Goal: Task Accomplishment & Management: Use online tool/utility

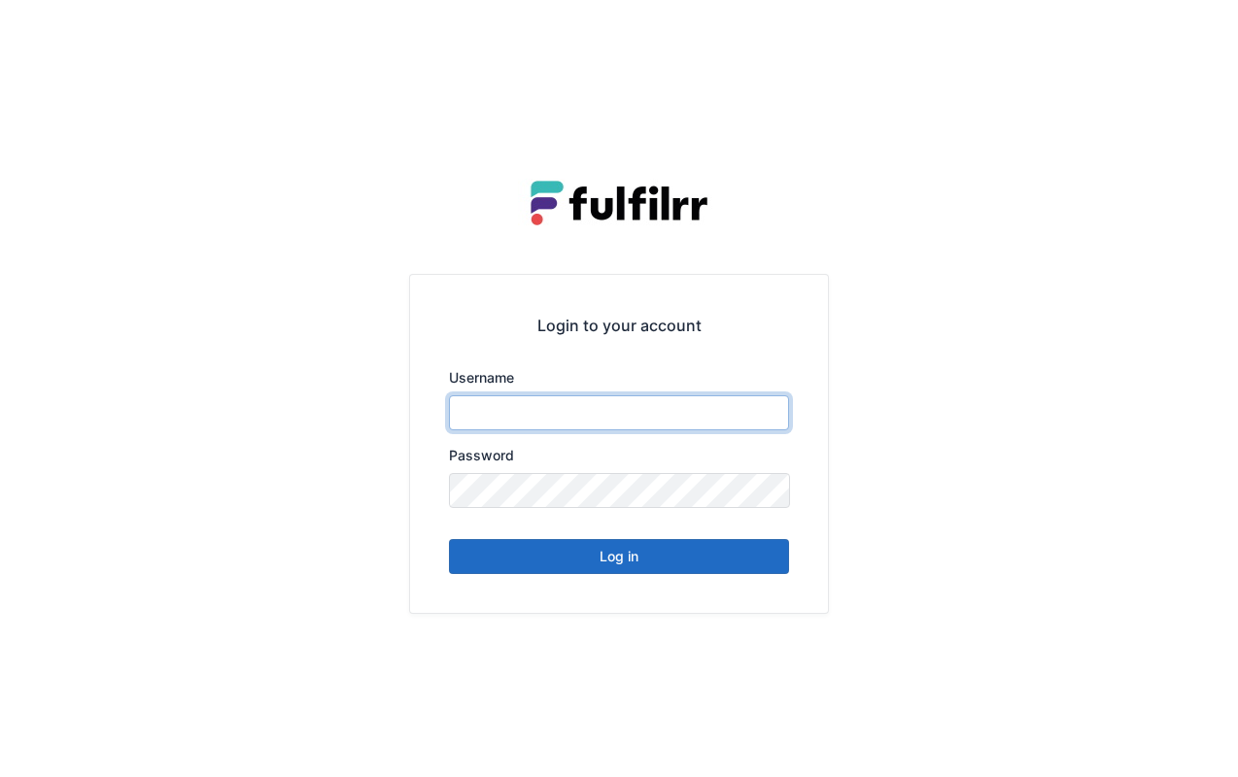
type input "*******"
click at [645, 549] on button "Log in" at bounding box center [619, 556] width 340 height 35
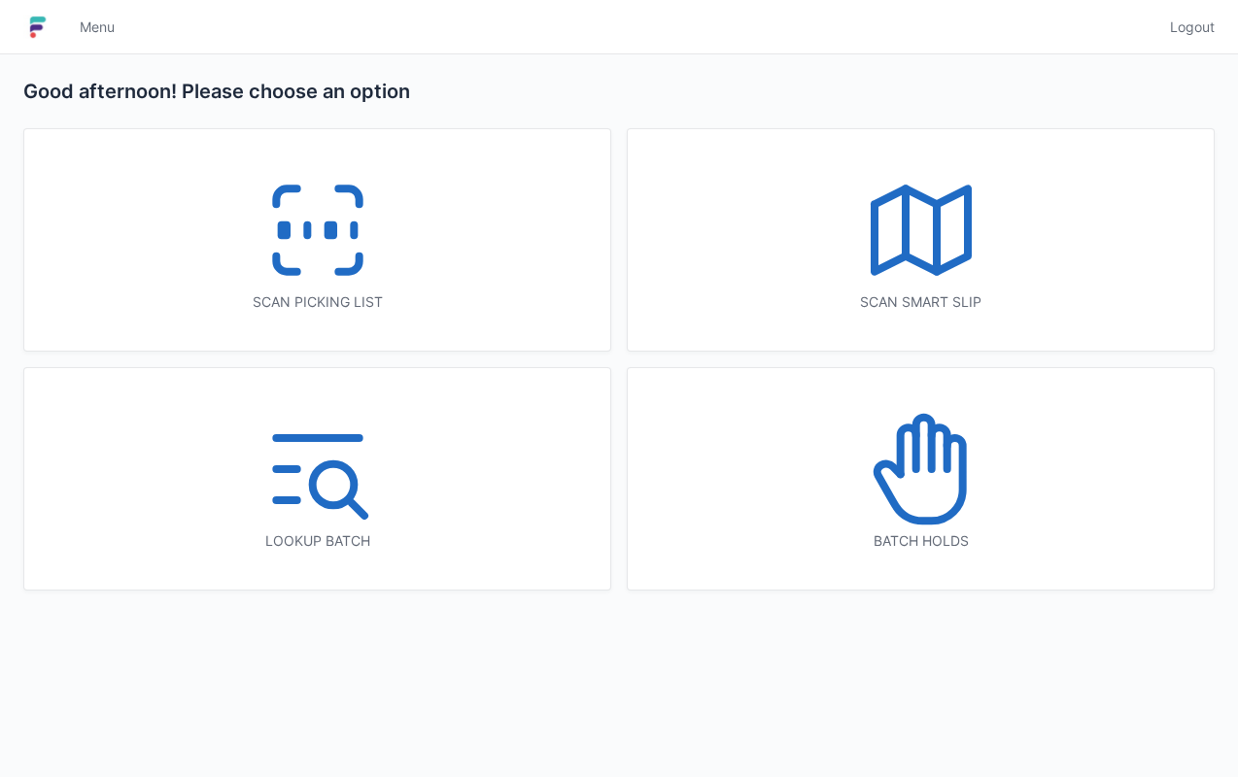
click at [373, 241] on icon at bounding box center [318, 230] width 124 height 124
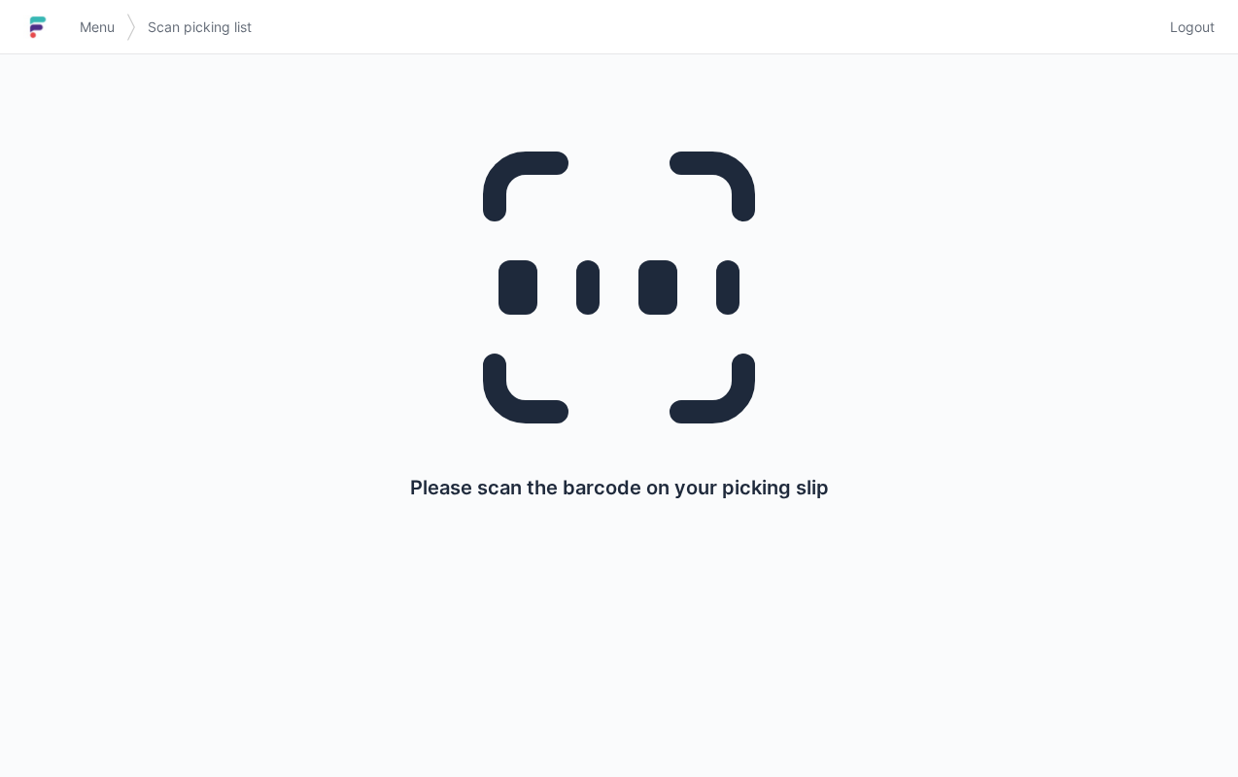
click at [97, 16] on link "Menu" at bounding box center [97, 27] width 58 height 35
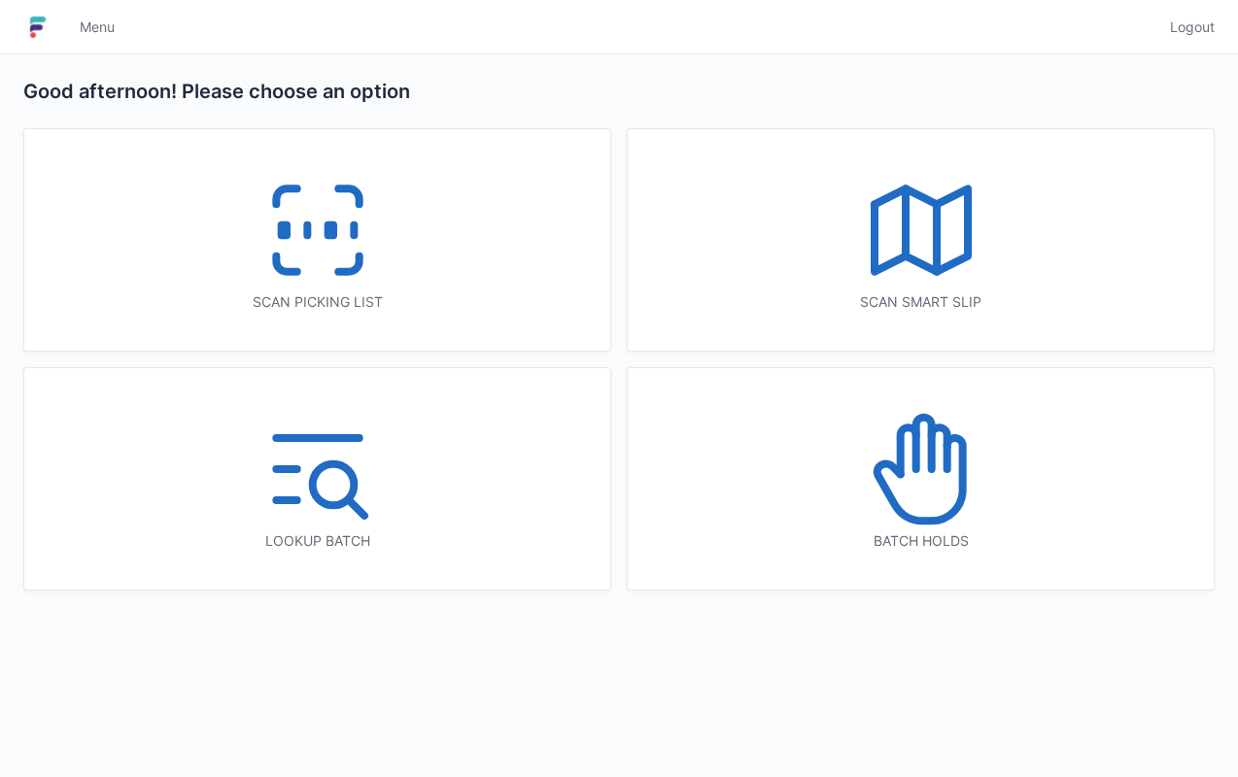
click at [953, 240] on icon at bounding box center [921, 230] width 124 height 124
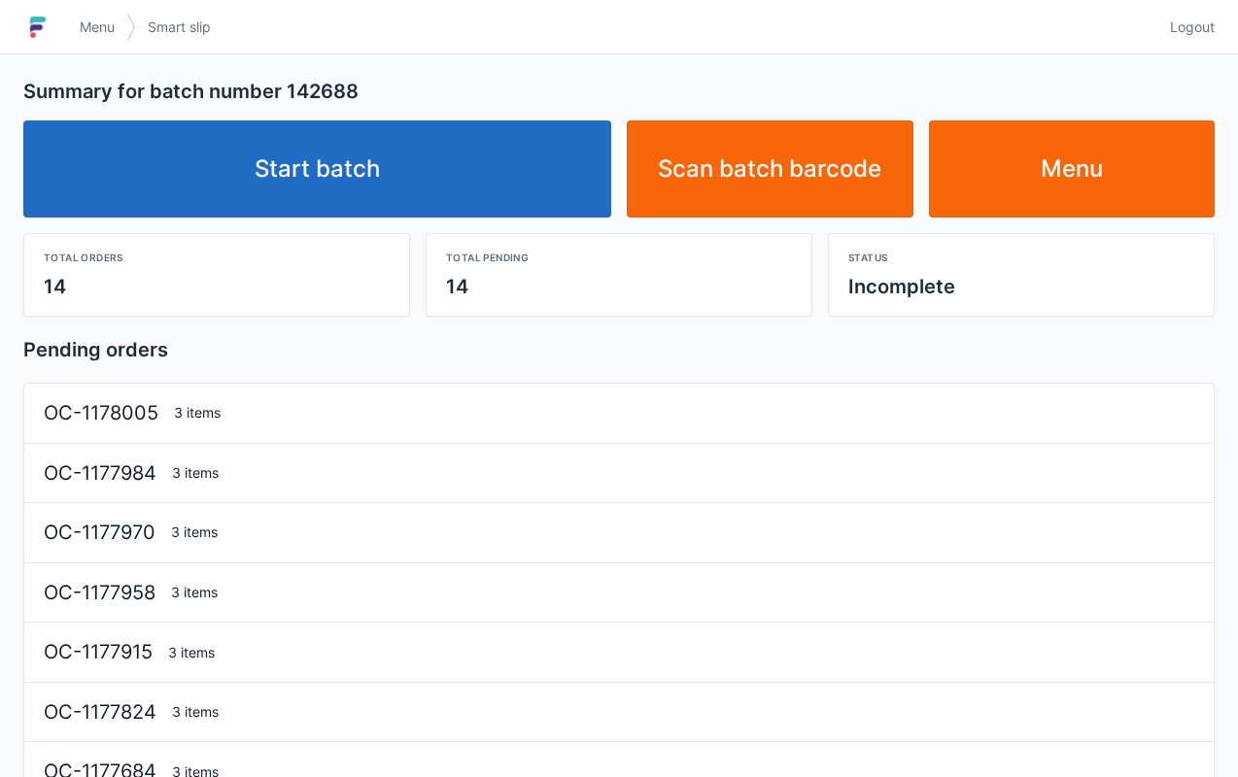
click at [509, 163] on link "Start batch" at bounding box center [317, 168] width 588 height 97
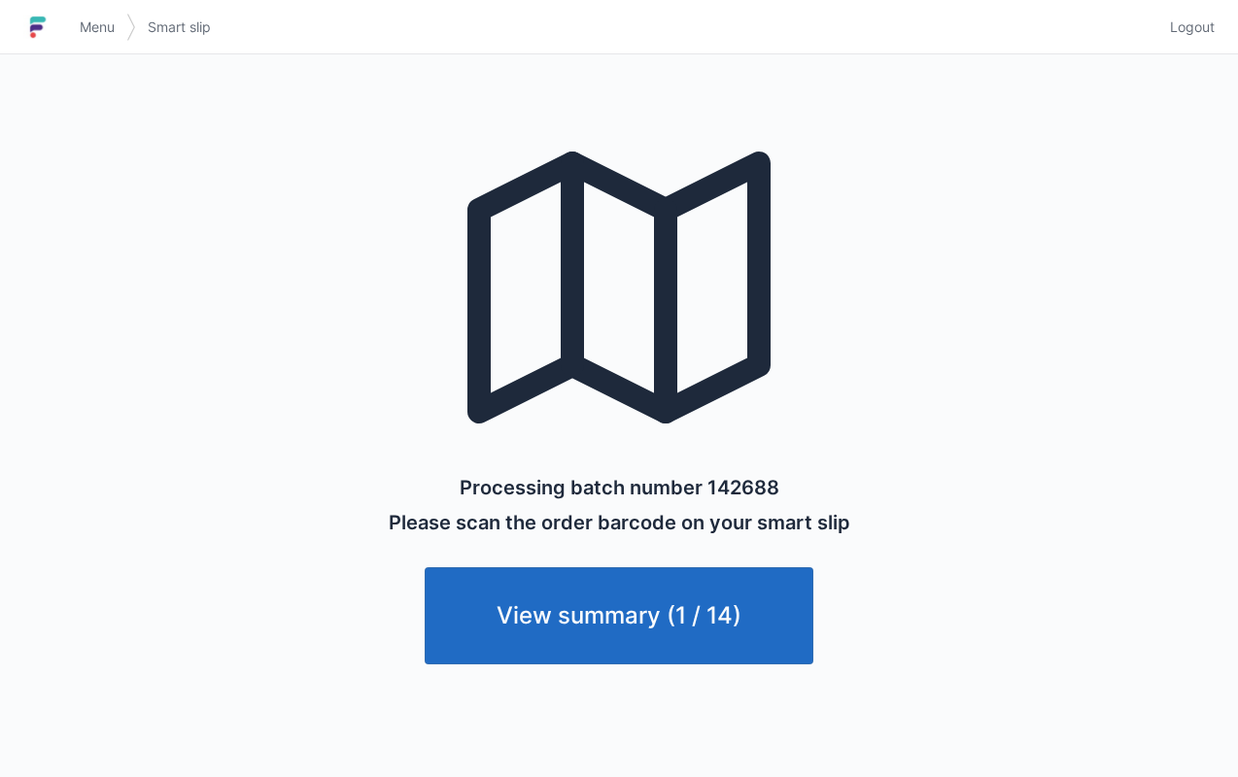
click at [97, 12] on link "Menu" at bounding box center [97, 27] width 58 height 35
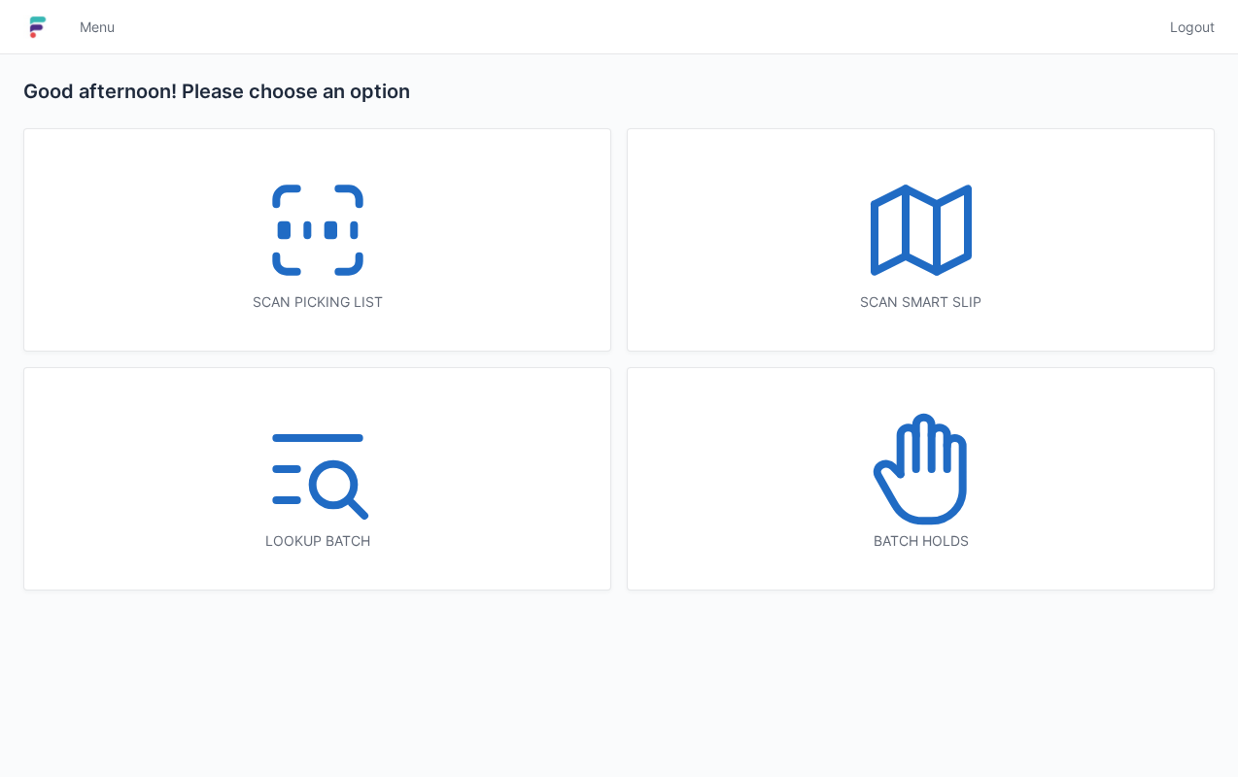
click at [473, 278] on div "Scan picking list" at bounding box center [317, 239] width 586 height 221
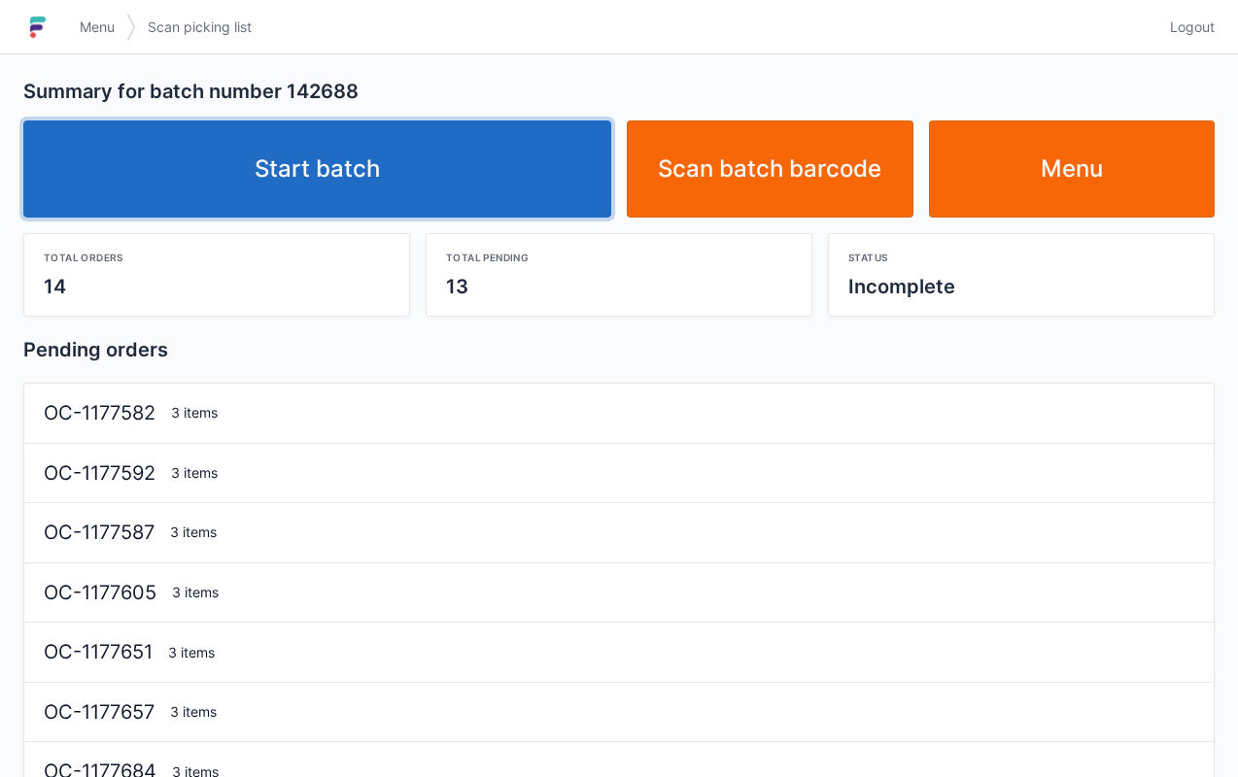
click at [535, 161] on link "Start batch" at bounding box center [317, 168] width 588 height 97
